Goal: Task Accomplishment & Management: Use online tool/utility

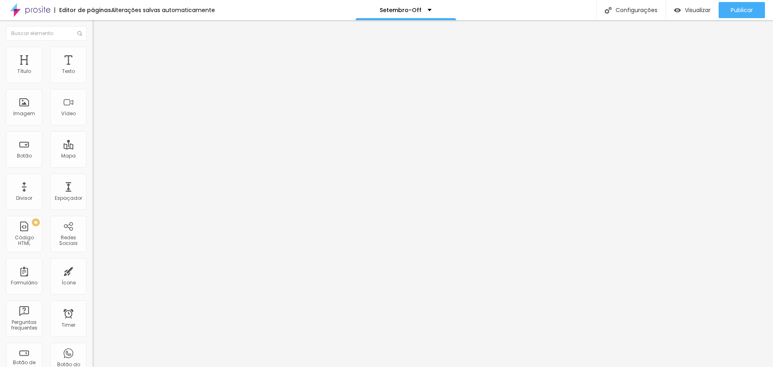
click at [93, 76] on input "R$4.900,00 Parcelado" at bounding box center [141, 72] width 97 height 8
click at [93, 76] on input "De R$4.900,00 Parcelado" at bounding box center [141, 72] width 97 height 8
click at [93, 76] on input "De R$5.900,00 Parcelado" at bounding box center [141, 72] width 97 height 8
type input "De R$5.900,00"
drag, startPoint x: 19, startPoint y: 90, endPoint x: -6, endPoint y: 90, distance: 25.4
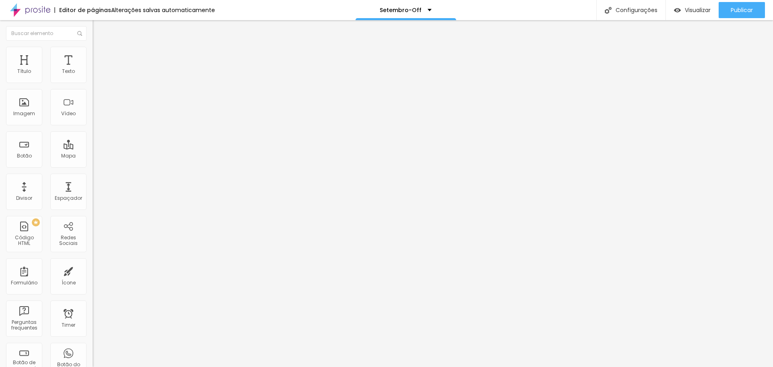
click at [0, 90] on html "Editor de páginas Alterações salvas automaticamente Setembro-Off Configurações …" at bounding box center [386, 183] width 773 height 367
click at [93, 76] on input "Por R$5.900,00" at bounding box center [141, 72] width 97 height 8
drag, startPoint x: 57, startPoint y: 89, endPoint x: -2, endPoint y: 90, distance: 59.6
click at [0, 90] on html "Editor de páginas Alterações salvas automaticamente Setembro-Off Configurações …" at bounding box center [386, 183] width 773 height 367
type input "Por R$4.900,00"
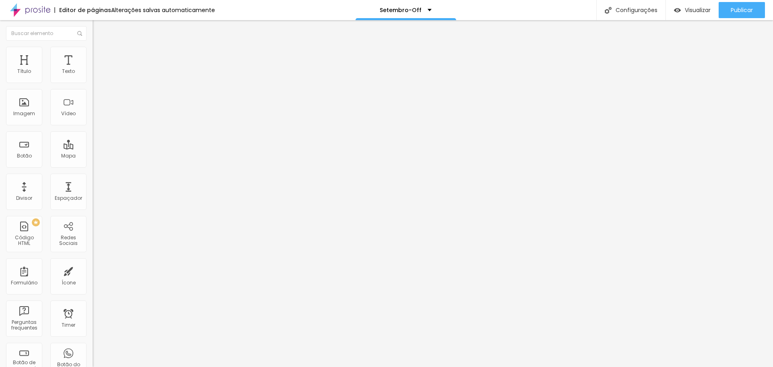
click at [93, 76] on input "R$6.900,00 Parcelado" at bounding box center [141, 72] width 97 height 8
drag, startPoint x: 35, startPoint y: 90, endPoint x: 86, endPoint y: 91, distance: 50.4
click at [93, 76] on input "R$7900,00 Parcelado" at bounding box center [141, 72] width 97 height 8
drag, startPoint x: 79, startPoint y: 93, endPoint x: 0, endPoint y: 92, distance: 79.7
click at [0, 92] on html "Editor de páginas Alterações salvas automaticamente Setembro-Off Configurações …" at bounding box center [386, 183] width 773 height 367
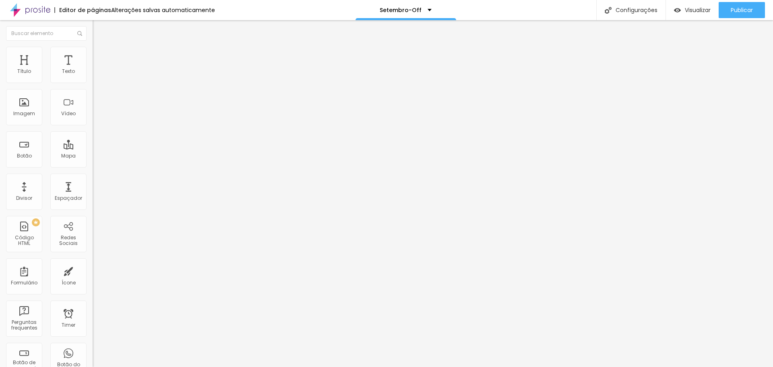
click at [93, 76] on input "R$7900,00 PIX ou Cartão" at bounding box center [141, 72] width 97 height 8
type input "De R$7900,00 PIX ou Cartão"
drag, startPoint x: 71, startPoint y: 92, endPoint x: -11, endPoint y: 90, distance: 82.2
click at [0, 90] on html "Editor de páginas Alterações salvas automaticamente Setembro-Off Configurações …" at bounding box center [386, 183] width 773 height 367
paste input "7900,00 PIX ou Cartã"
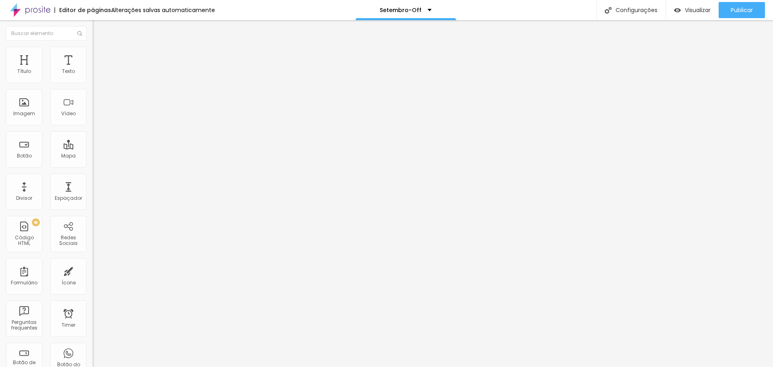
click at [93, 76] on input "R$7900,00 PIX ou Cartão" at bounding box center [141, 72] width 97 height 8
click at [93, 76] on input "Por R$7900,00 PIX ou Cartão" at bounding box center [141, 72] width 97 height 8
drag, startPoint x: 81, startPoint y: 91, endPoint x: -6, endPoint y: 91, distance: 87.0
click at [0, 91] on html "Editor de páginas Alterações salvas automaticamente Setembro-Off Configurações …" at bounding box center [386, 183] width 773 height 367
type input "Por R$6900,00 PIX ou Cartão"
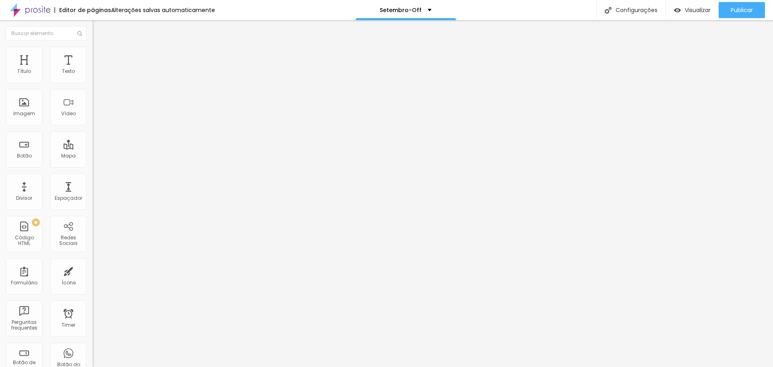
drag, startPoint x: 77, startPoint y: 93, endPoint x: -28, endPoint y: 93, distance: 105.5
click at [0, 93] on html "Editor de páginas Alterações salvas automaticamente Setembro-Off Configurações …" at bounding box center [386, 183] width 773 height 367
paste input "Por R$6900,00 PIX ou Cartã"
drag, startPoint x: 18, startPoint y: 89, endPoint x: -4, endPoint y: 89, distance: 22.5
click at [0, 89] on html "Editor de páginas Alterações salvas automaticamente Setembro-Off Configurações …" at bounding box center [386, 183] width 773 height 367
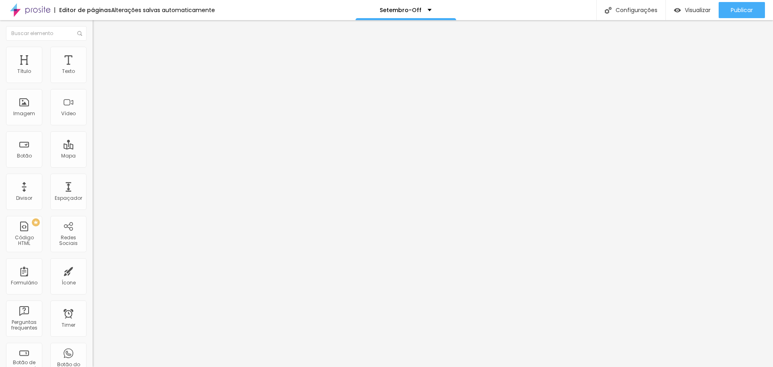
click at [93, 76] on input "De R$6900,00 PIX ou Cartão" at bounding box center [141, 72] width 97 height 8
drag, startPoint x: 79, startPoint y: 92, endPoint x: -7, endPoint y: 91, distance: 85.8
click at [0, 91] on html "Editor de páginas Alterações salvas automaticamente Setembro-Off Configurações …" at bounding box center [386, 183] width 773 height 367
type input "De R$7.900,00 PIX ou Cartão"
drag, startPoint x: 79, startPoint y: 90, endPoint x: -25, endPoint y: 90, distance: 103.9
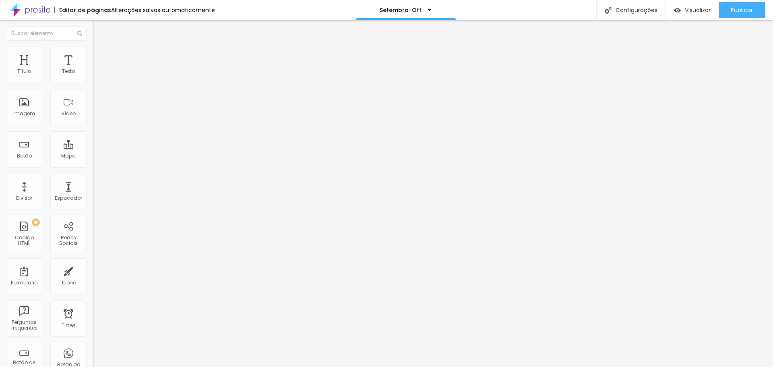
click at [0, 90] on html "Editor de páginas Alterações salvas automaticamente Setembro-Off Configurações …" at bounding box center [386, 183] width 773 height 367
paste input "De R$7.900,00 PIX ou Cartã"
drag, startPoint x: 18, startPoint y: 92, endPoint x: -19, endPoint y: 91, distance: 36.7
click at [0, 91] on html "Editor de páginas Alterações salvas automaticamente Setembro-Off Configurações …" at bounding box center [386, 183] width 773 height 367
click at [93, 76] on input "Por R$7.900,00 PIX ou Cartão" at bounding box center [141, 72] width 97 height 8
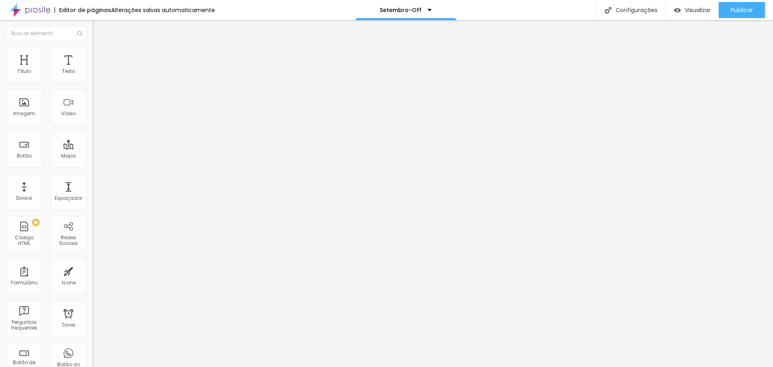
type input "Por R$6.900,00 PIX ou Cartão"
click at [93, 76] on input "De R$7900,00 PIX ou Cartão" at bounding box center [141, 72] width 97 height 8
type input "De R$7.900,00 PIX ou Cartão"
click at [93, 76] on input "Por R$6900,00 PIX ou Cartão" at bounding box center [141, 72] width 97 height 8
type input "Por R$6.900,00 PIX ou Cartão"
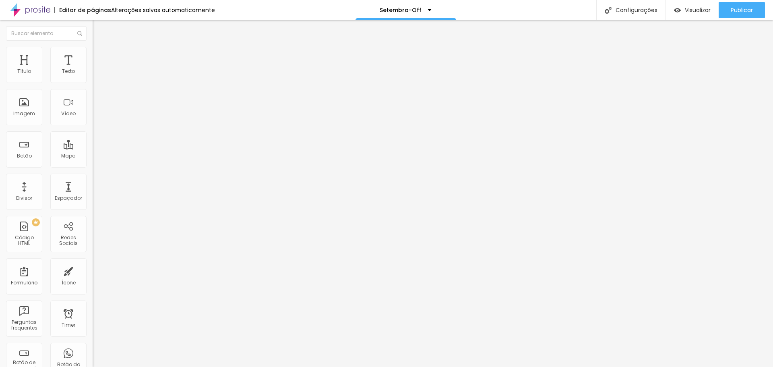
drag, startPoint x: 64, startPoint y: 90, endPoint x: -12, endPoint y: 91, distance: 76.1
click at [0, 91] on html "Editor de páginas Alterações salvas automaticamente Setembro-Off Configurações …" at bounding box center [386, 183] width 773 height 367
paste input "De R$7.900,00 PIX ou Cartã"
drag, startPoint x: 45, startPoint y: 90, endPoint x: -2, endPoint y: 85, distance: 47.4
click at [0, 85] on html "Editor de páginas Salvando... Setembro-Off Configurações Configurações da págin…" at bounding box center [386, 183] width 773 height 367
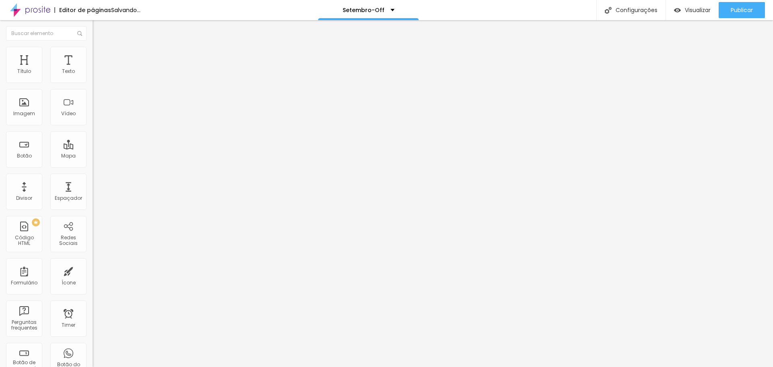
type input "R$18.000,00 PIX ou Cartão"
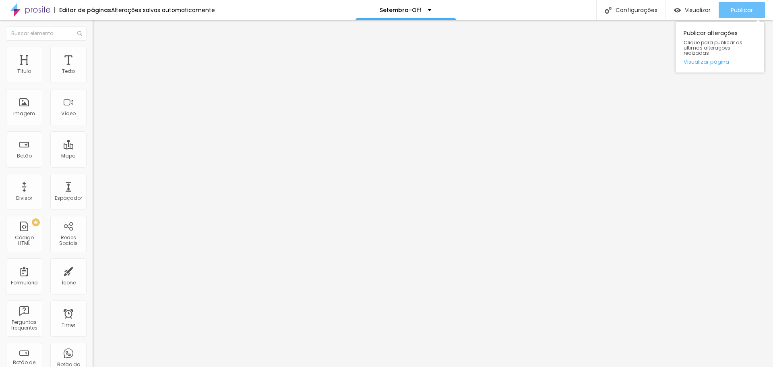
click at [746, 9] on span "Publicar" at bounding box center [742, 10] width 22 height 6
click at [93, 69] on span "Trocar imagem" at bounding box center [115, 65] width 44 height 7
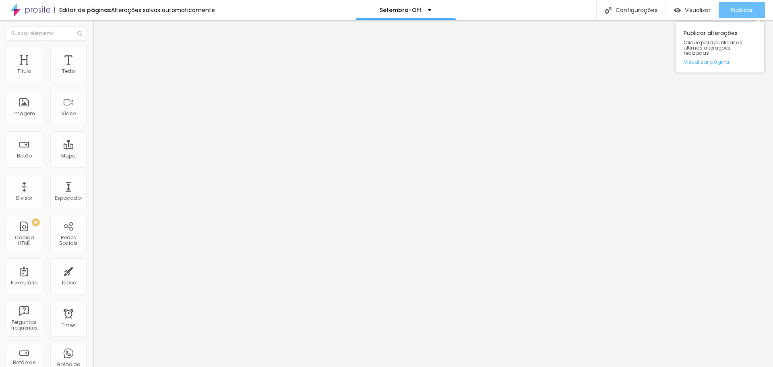
click at [733, 10] on span "Publicar" at bounding box center [742, 10] width 22 height 6
click at [736, 5] on div "Publicar" at bounding box center [742, 10] width 22 height 16
click at [732, 8] on span "Publicar" at bounding box center [742, 10] width 22 height 6
click at [93, 69] on span "Trocar imagem" at bounding box center [115, 65] width 44 height 7
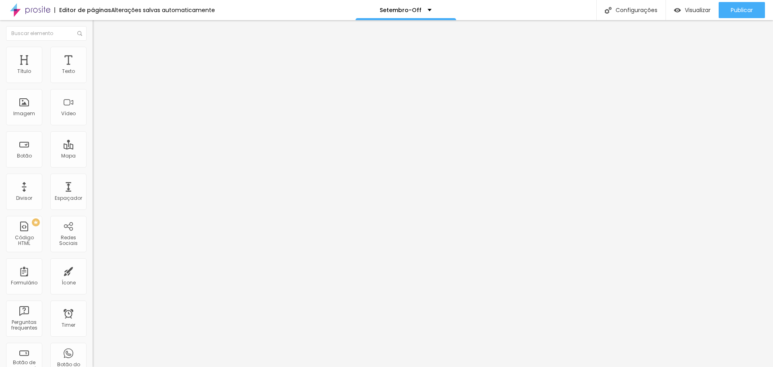
click at [736, 6] on div "Publicar" at bounding box center [742, 10] width 22 height 16
